Goal: Find specific page/section: Find specific page/section

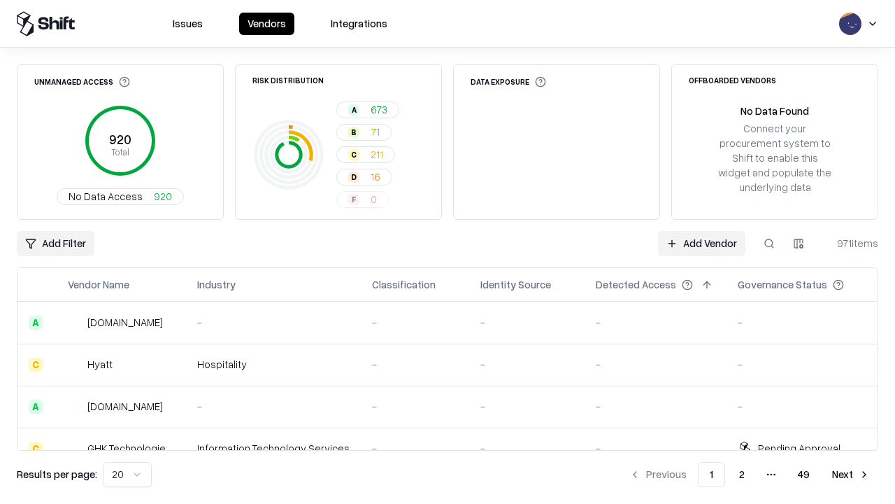
click at [448, 252] on div "Add Filter Add Vendor 971 items" at bounding box center [448, 243] width 862 height 25
click at [55, 243] on html "Issues Vendors Integrations Unmanaged Access 920 Total No Data Access 920 Risk …" at bounding box center [447, 252] width 895 height 504
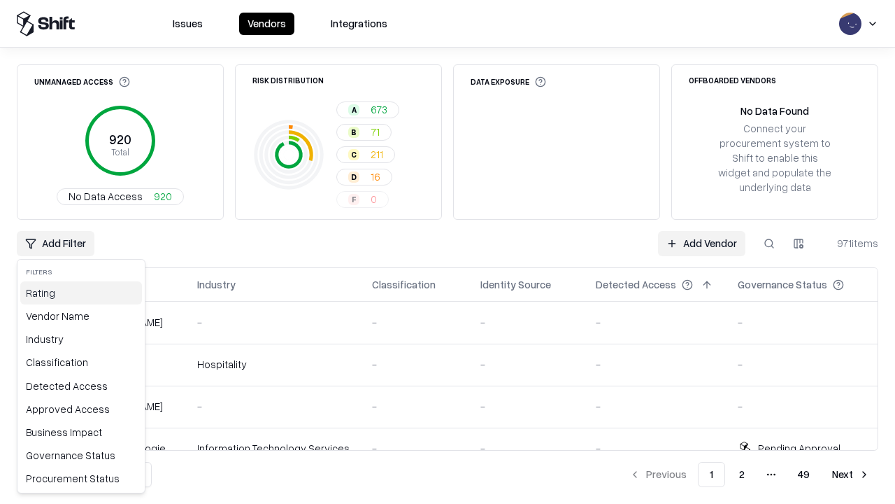
click at [81, 292] on div "Rating" at bounding box center [81, 292] width 122 height 23
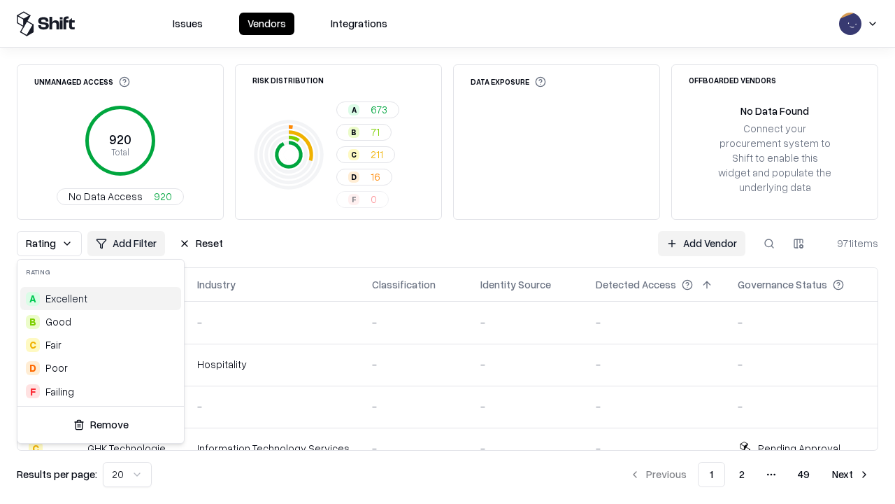
click at [448, 252] on html "Issues Vendors Integrations Unmanaged Access 920 Total No Data Access 920 Risk …" at bounding box center [447, 252] width 895 height 504
click at [448, 252] on div "Rating Add Filter Reset Add Vendor 971 items" at bounding box center [448, 243] width 862 height 25
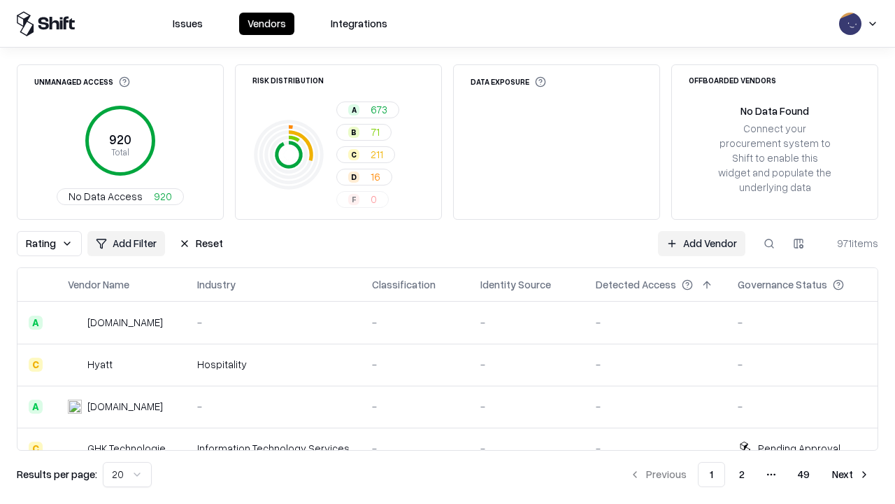
click at [201, 243] on button "Reset" at bounding box center [201, 243] width 61 height 25
click at [448, 252] on div "Add Filter Add Vendor 971 items" at bounding box center [448, 243] width 862 height 25
click at [55, 243] on html "Issues Vendors Integrations Unmanaged Access 920 Total No Data Access 920 Risk …" at bounding box center [447, 252] width 895 height 504
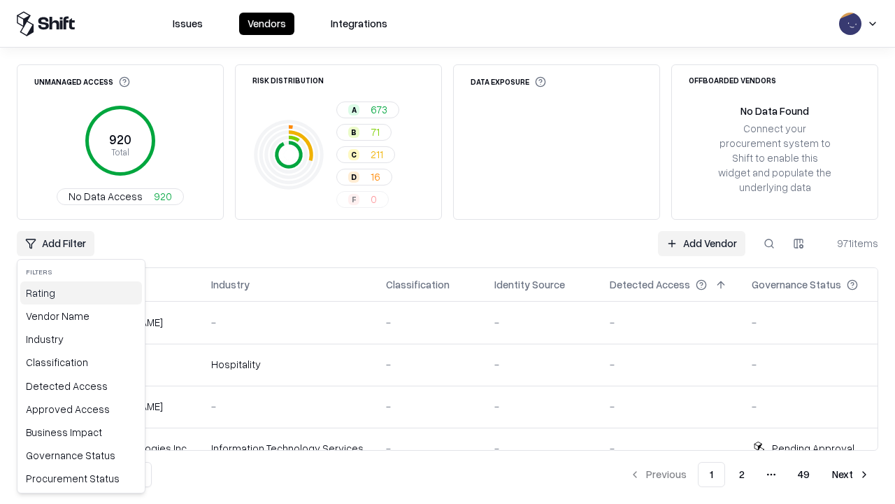
click at [81, 292] on div "Rating" at bounding box center [81, 292] width 122 height 23
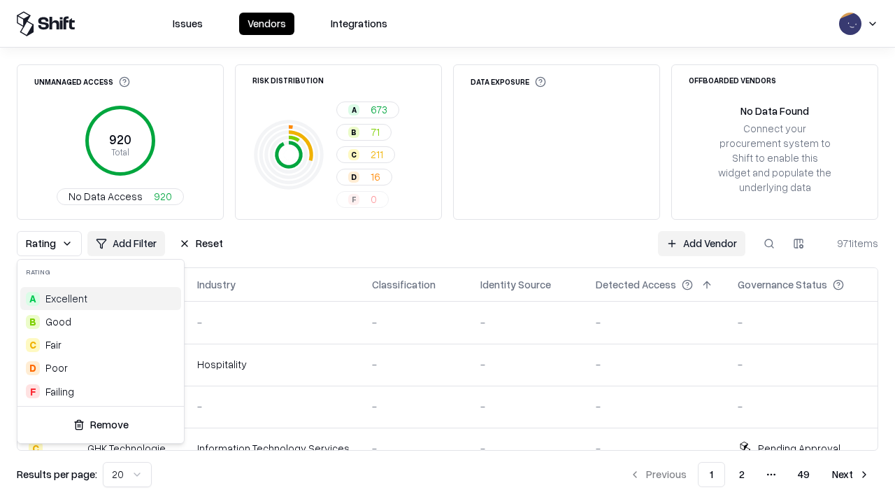
click at [101, 367] on div "D Poor" at bounding box center [100, 367] width 161 height 23
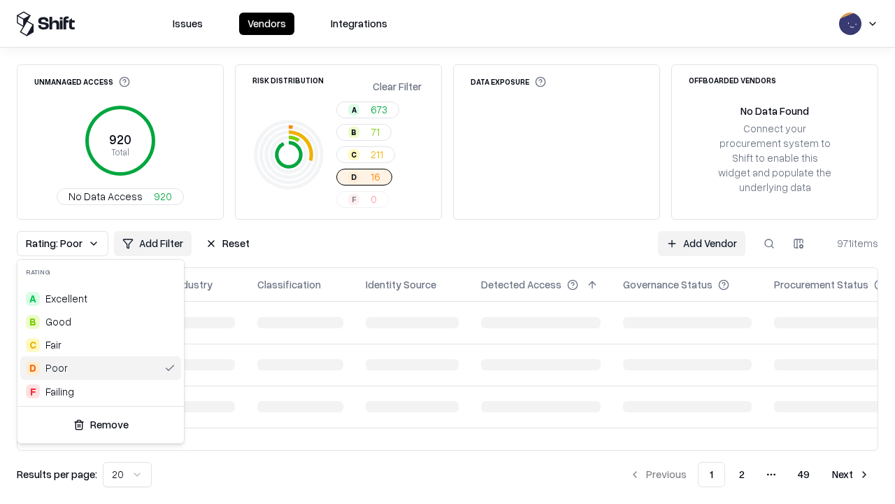
click at [448, 252] on html "Issues Vendors Integrations Unmanaged Access 920 Total No Data Access 920 Risk …" at bounding box center [447, 252] width 895 height 504
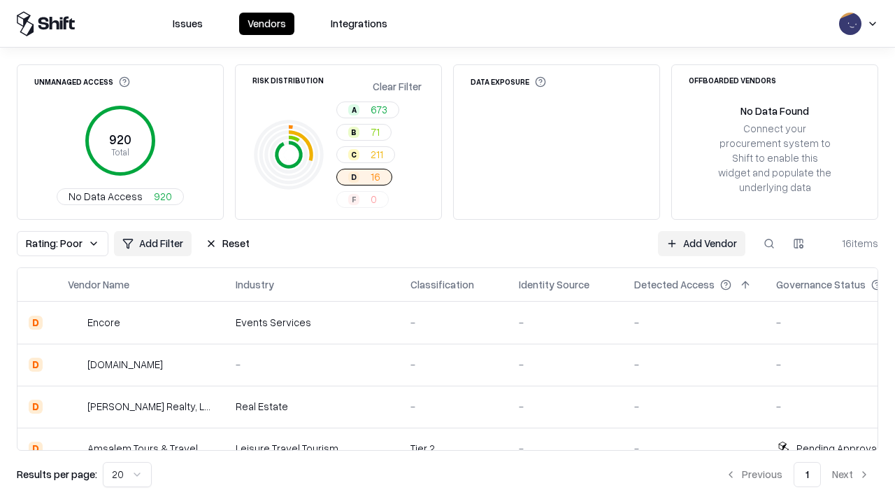
click at [448, 252] on div "Rating: Poor Add Filter Reset Add Vendor 16 items" at bounding box center [448, 243] width 862 height 25
click at [227, 243] on button "Reset" at bounding box center [227, 243] width 61 height 25
click at [448, 252] on div "Add Filter Add Vendor 16 items" at bounding box center [448, 243] width 862 height 25
click at [55, 243] on html "Issues Vendors Integrations Unmanaged Access 920 Total No Data Access 920 Risk …" at bounding box center [447, 252] width 895 height 504
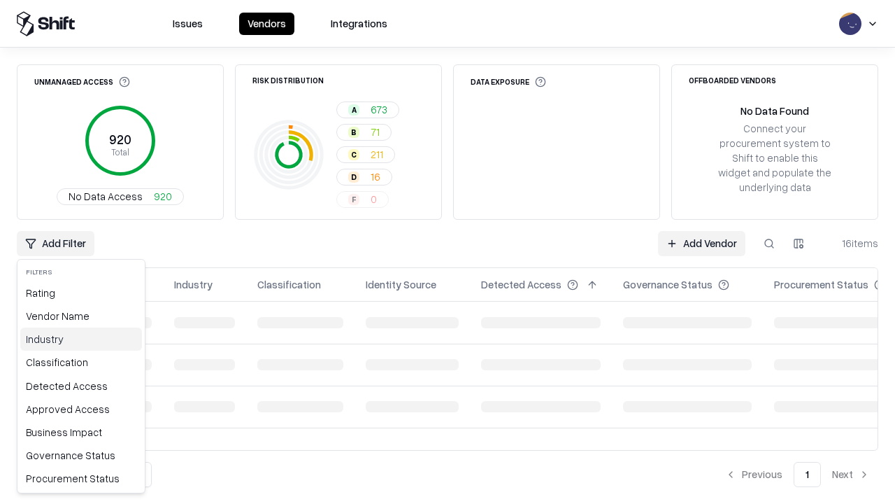
click at [81, 339] on div "Industry" at bounding box center [81, 338] width 122 height 23
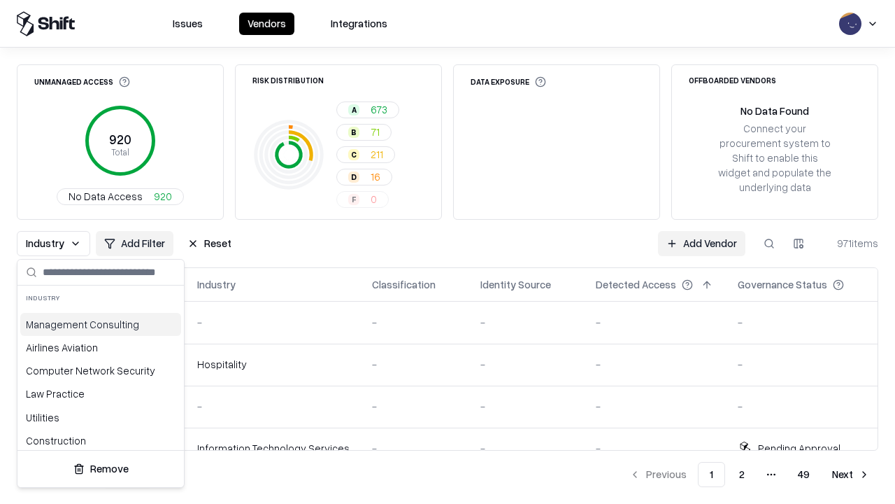
click at [448, 252] on html "Issues Vendors Integrations Unmanaged Access 920 Total No Data Access 920 Risk …" at bounding box center [447, 252] width 895 height 504
click at [209, 243] on button "Reset" at bounding box center [209, 243] width 61 height 25
